Goal: Task Accomplishment & Management: Manage account settings

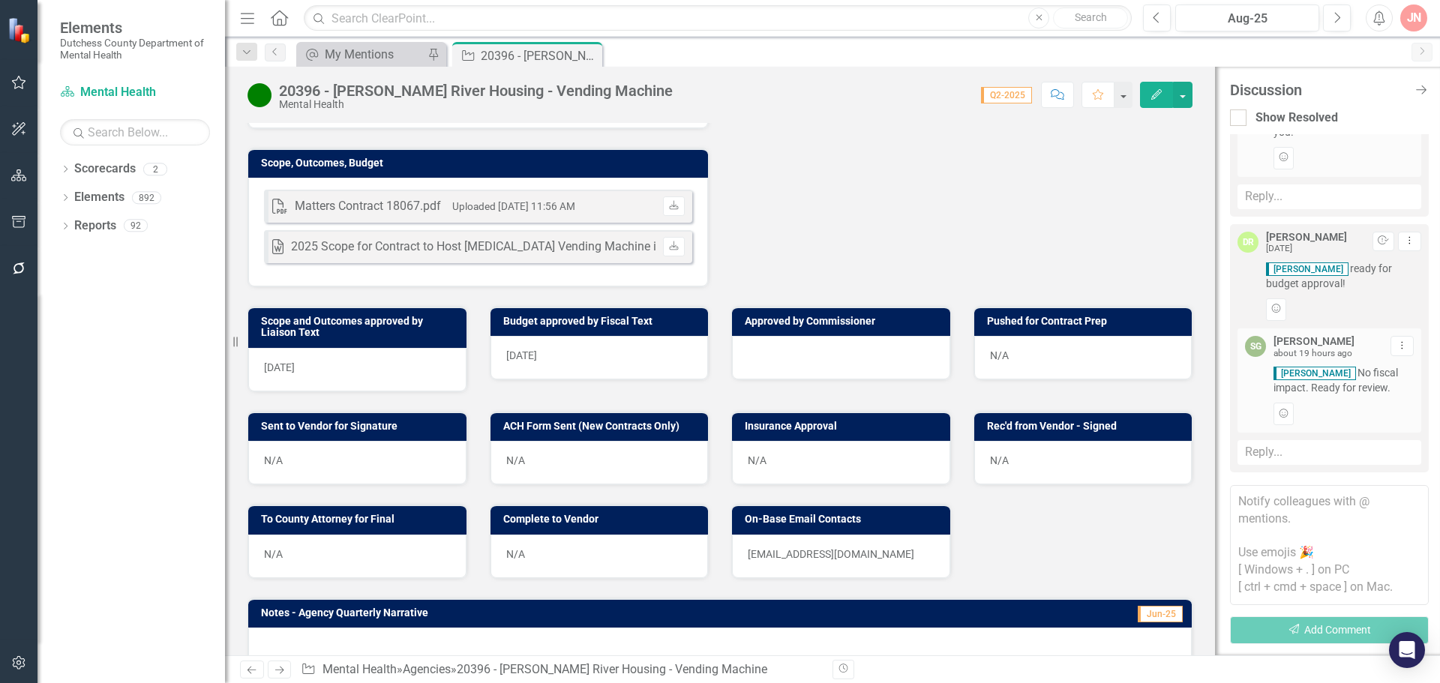
scroll to position [487, 0]
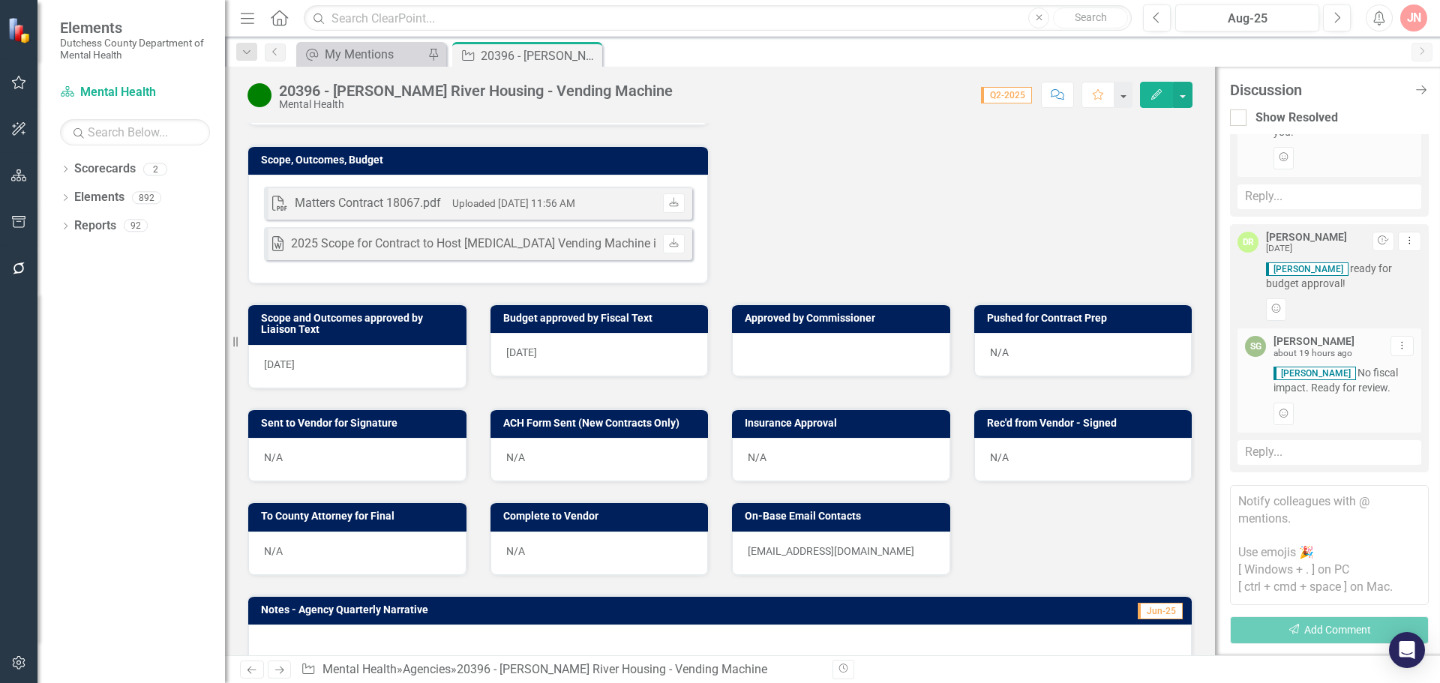
click at [798, 367] on div at bounding box center [841, 354] width 218 height 43
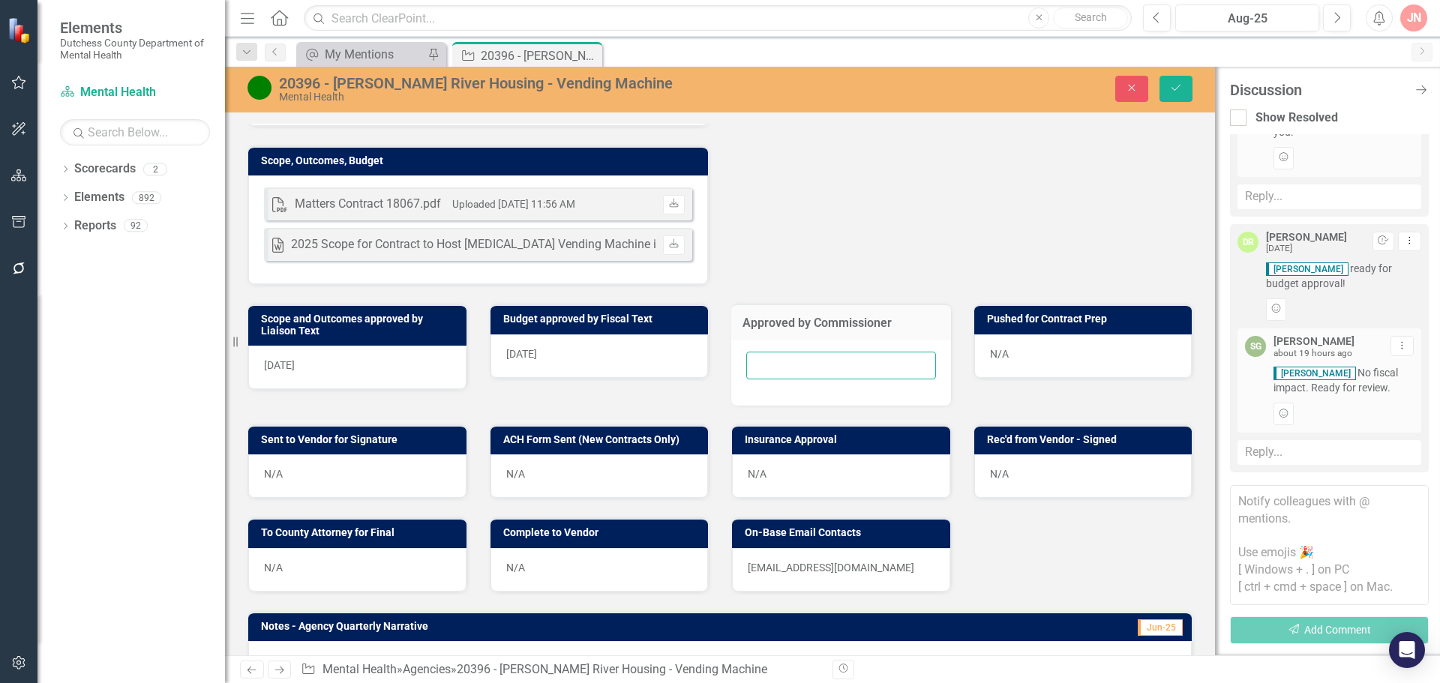
click at [798, 377] on input "text" at bounding box center [841, 366] width 190 height 28
type input "[DATE]"
click at [1175, 85] on icon "Save" at bounding box center [1175, 87] width 13 height 10
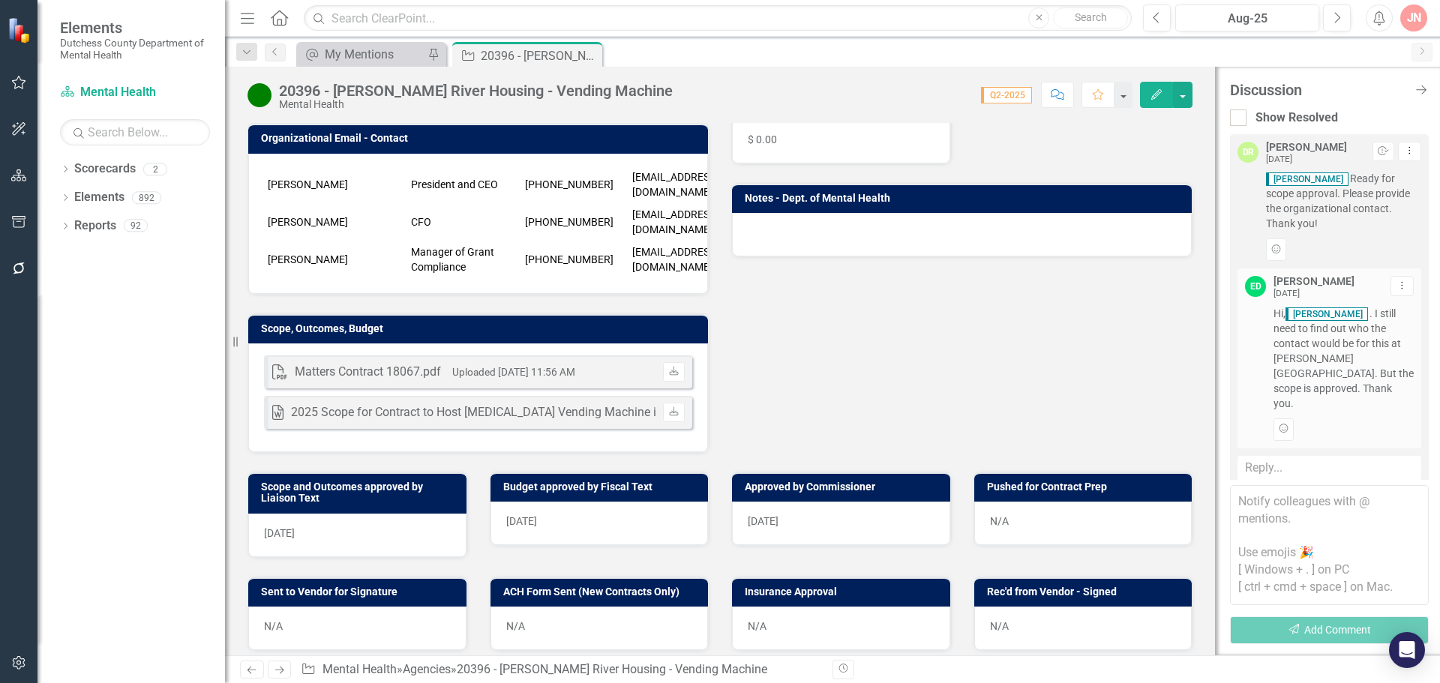
scroll to position [337, 0]
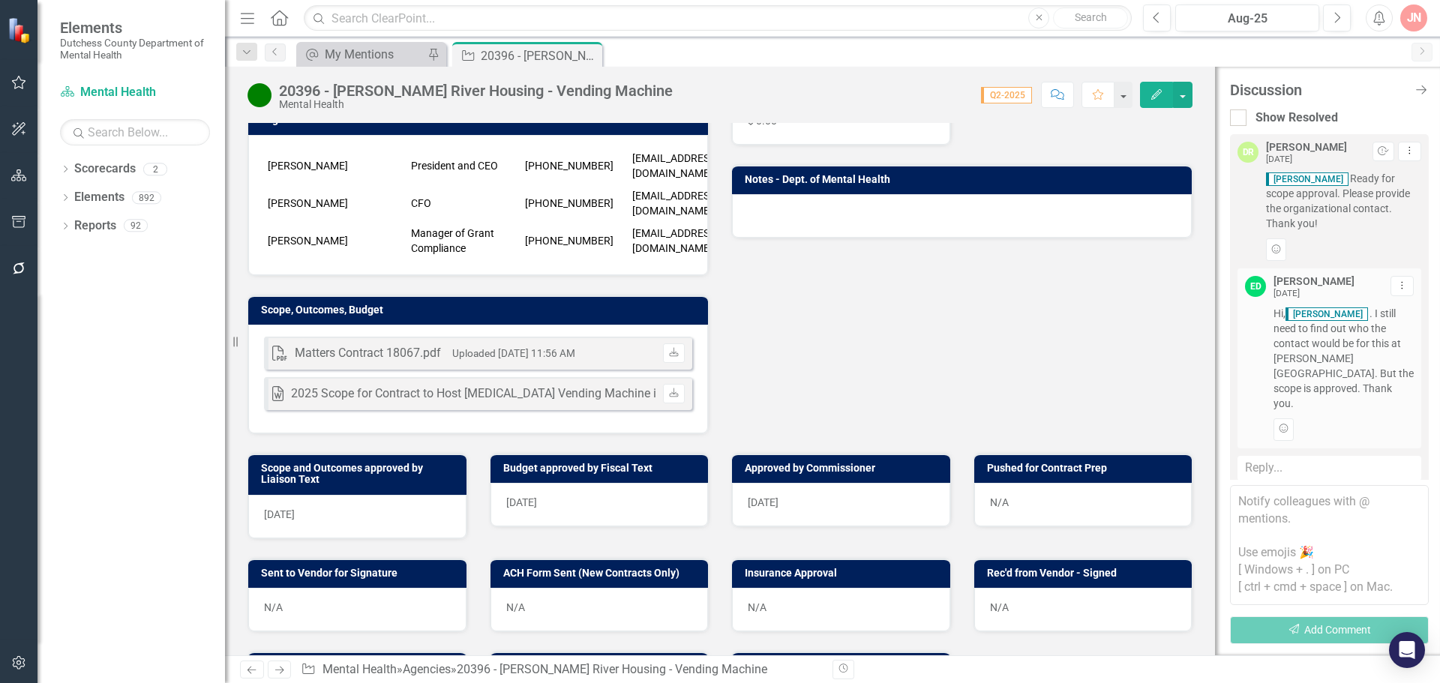
click at [1261, 502] on textarea at bounding box center [1329, 545] width 199 height 120
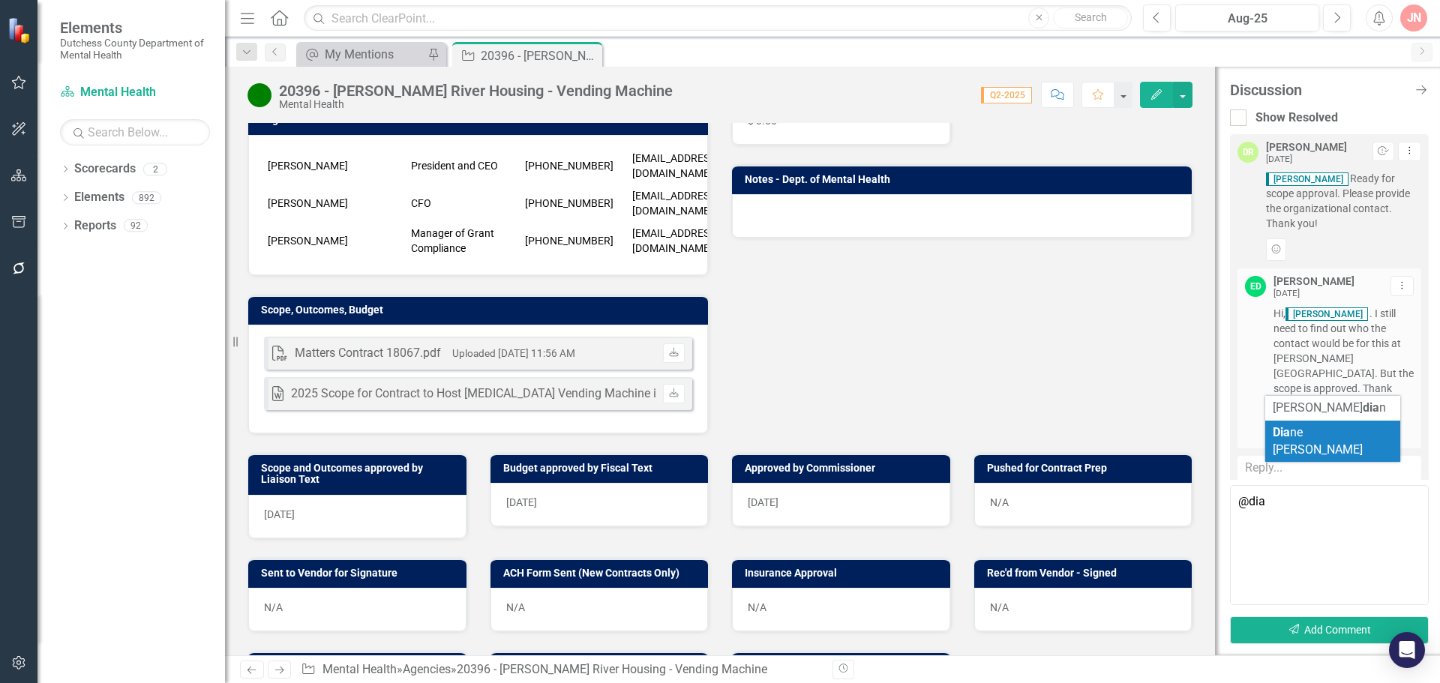
click at [1279, 437] on b "Dia" at bounding box center [1281, 432] width 17 height 14
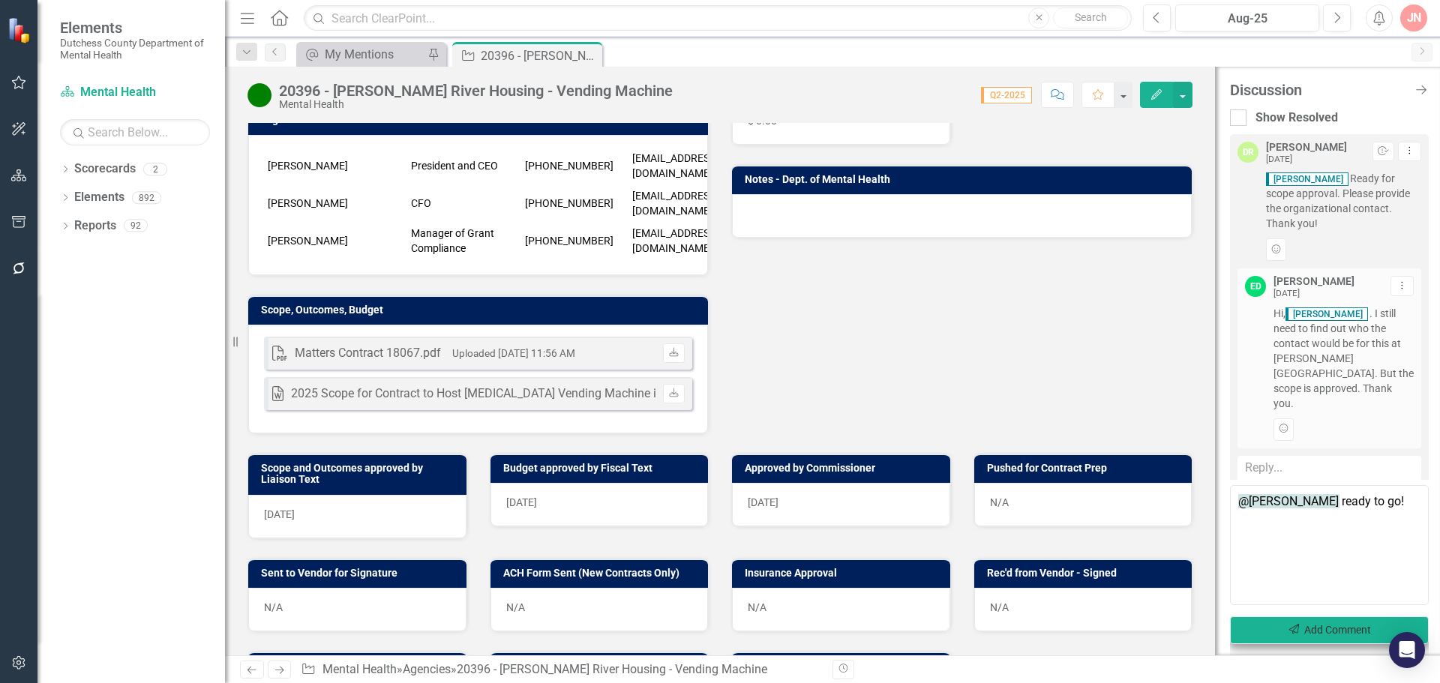
type textarea "@Diane Richard ready to go!"
click at [1327, 627] on button "Send Add Comment" at bounding box center [1329, 630] width 199 height 28
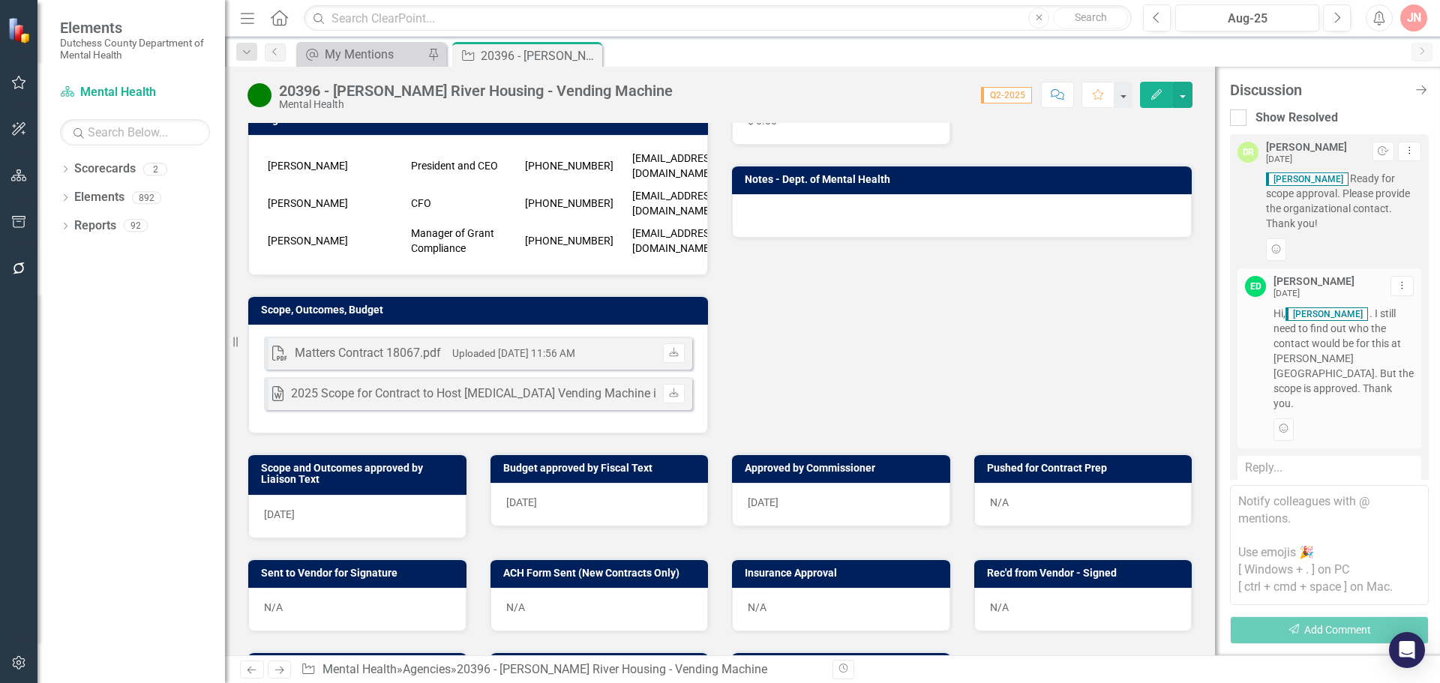
scroll to position [401, 0]
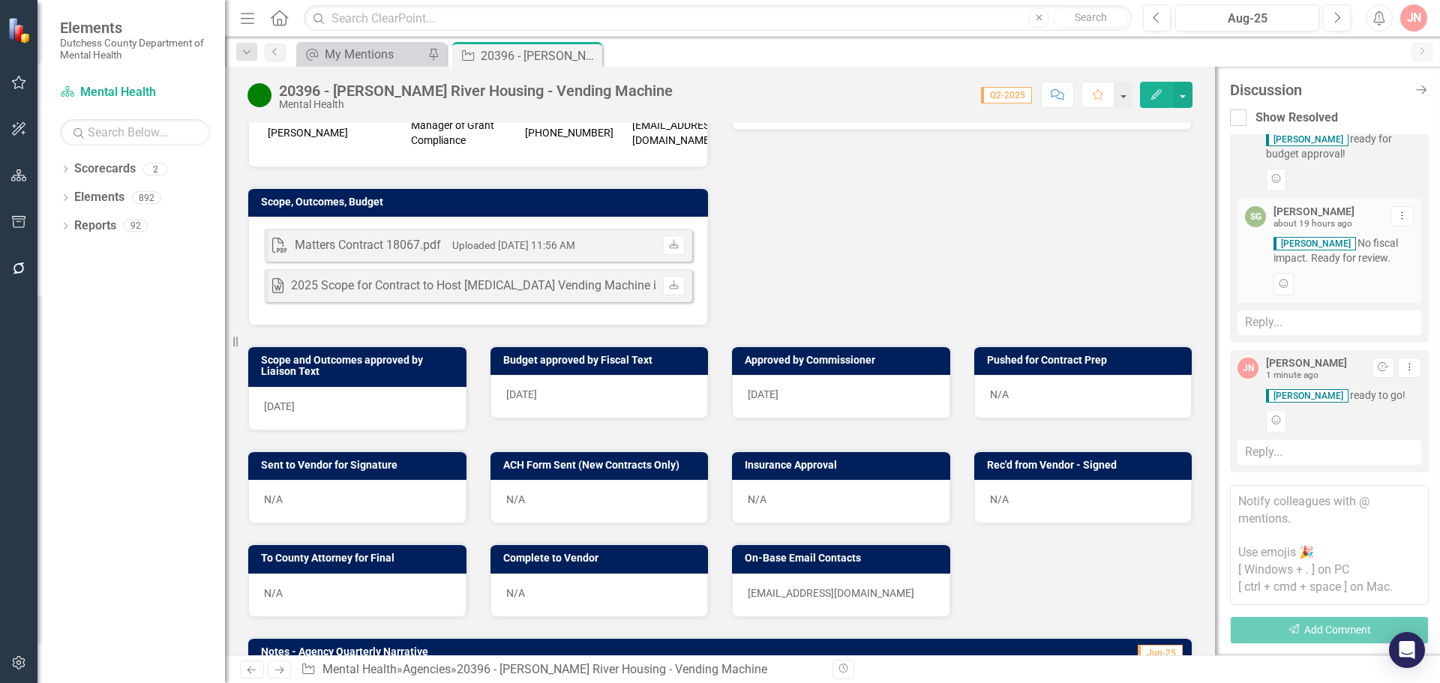
scroll to position [450, 0]
